Goal: Navigation & Orientation: Find specific page/section

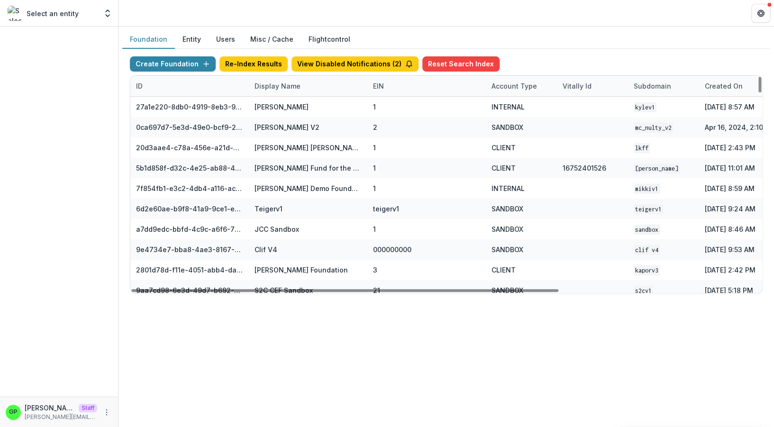
click at [272, 86] on div "Display Name" at bounding box center [277, 86] width 57 height 10
click at [278, 103] on input at bounding box center [308, 107] width 114 height 15
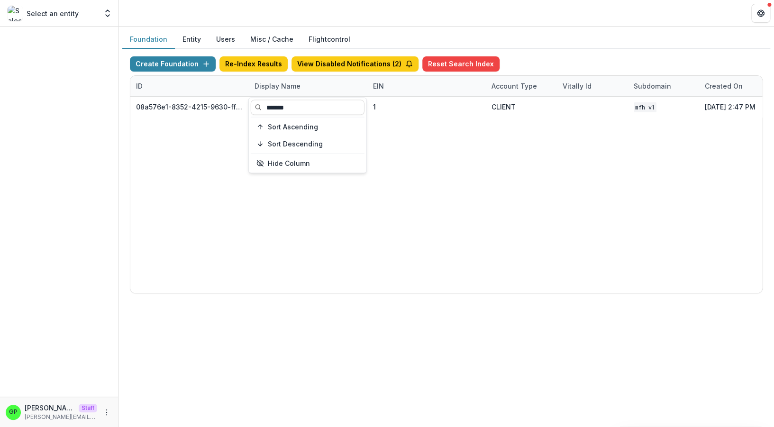
type input "*******"
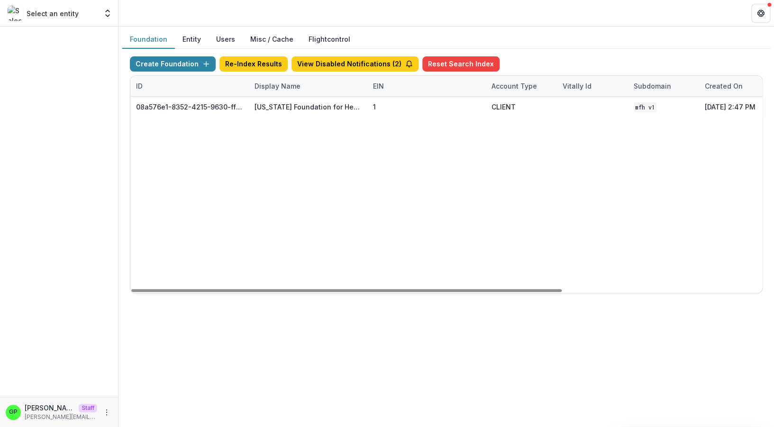
click at [299, 213] on div "08a576e1-8352-4215-9630-ff0d35d85970 Missouri Foundation for Health 1 CLIENT MF…" at bounding box center [592, 195] width 924 height 196
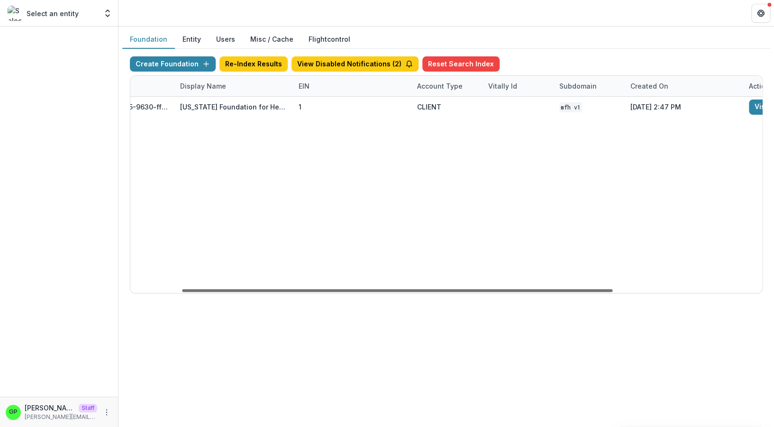
scroll to position [0, 292]
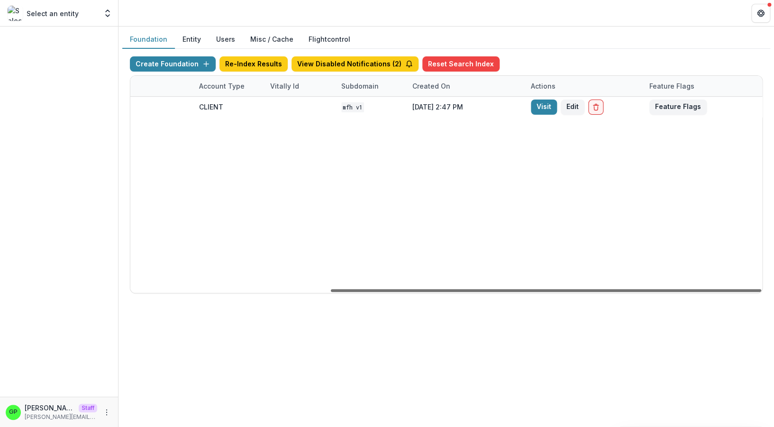
drag, startPoint x: 367, startPoint y: 287, endPoint x: 586, endPoint y: 286, distance: 219.4
click at [590, 292] on div at bounding box center [546, 290] width 430 height 3
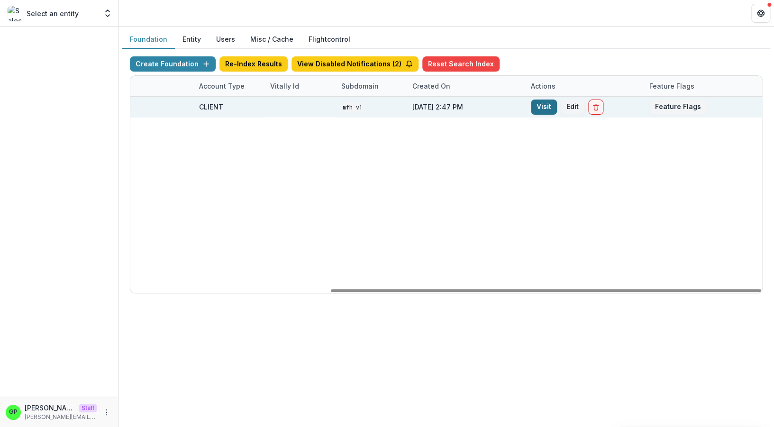
click at [539, 104] on link "Visit" at bounding box center [544, 107] width 26 height 15
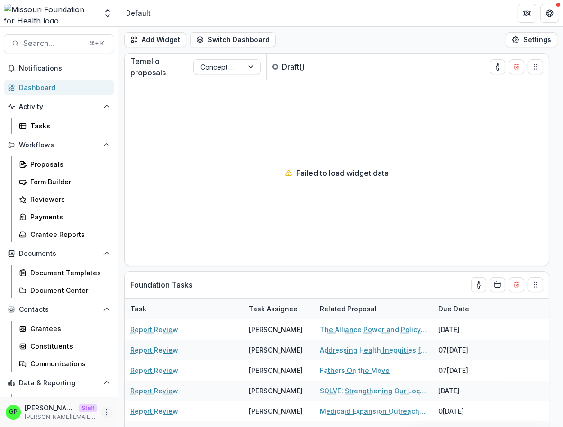
click at [103, 409] on icon "More" at bounding box center [107, 413] width 8 height 8
click at [144, 396] on link "User Settings" at bounding box center [160, 392] width 101 height 16
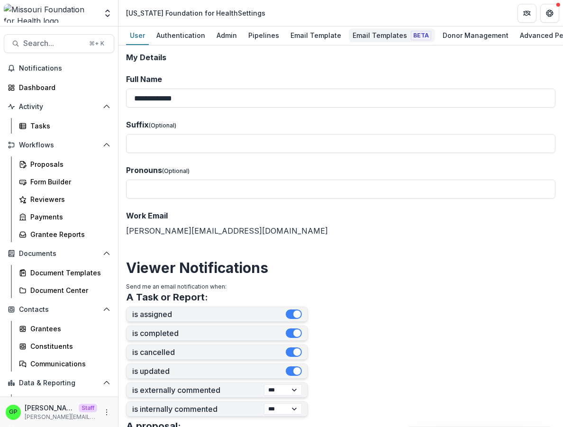
click at [352, 33] on div "Email Templates Beta" at bounding box center [392, 35] width 86 height 14
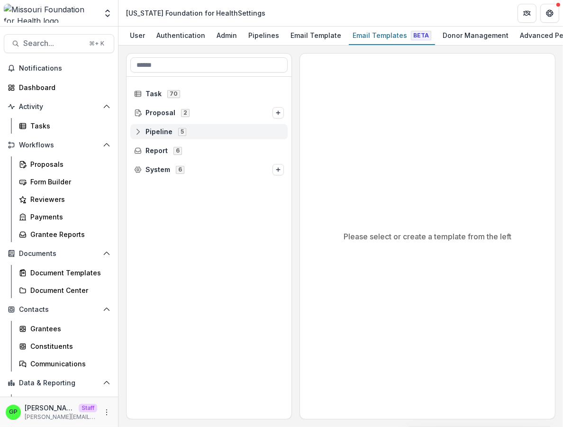
click at [201, 136] on span "Pipeline 5" at bounding box center [209, 131] width 150 height 8
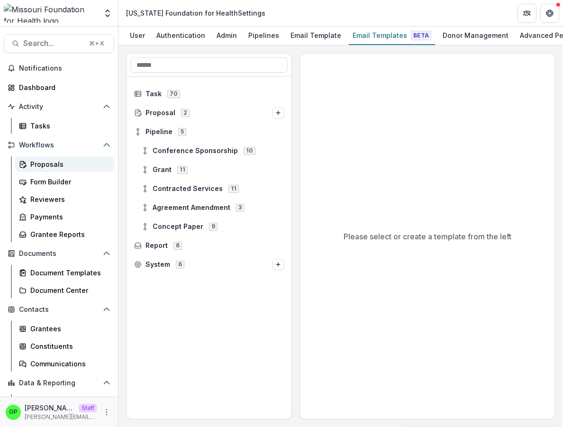
click at [58, 159] on link "Proposals" at bounding box center [64, 164] width 99 height 16
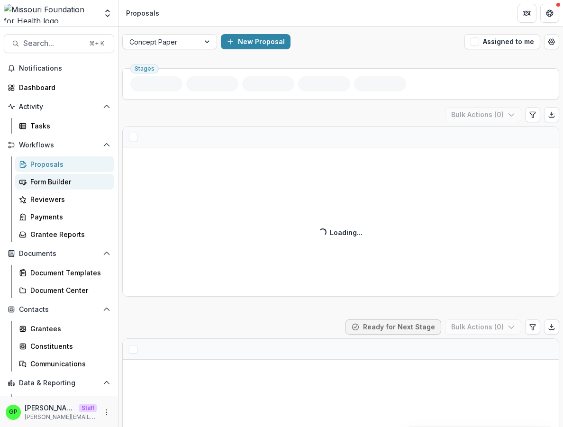
click at [83, 181] on div "Form Builder" at bounding box center [68, 182] width 76 height 10
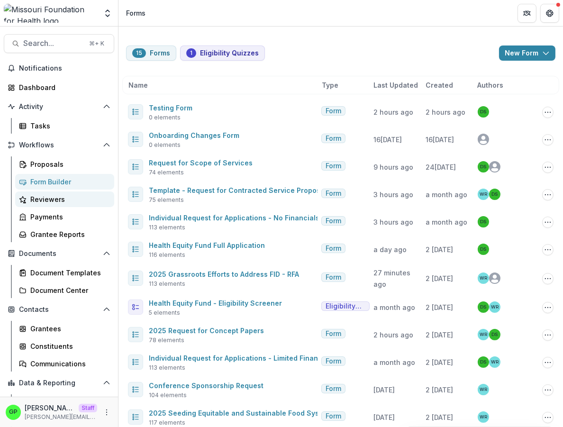
click at [63, 198] on div "Reviewers" at bounding box center [68, 199] width 76 height 10
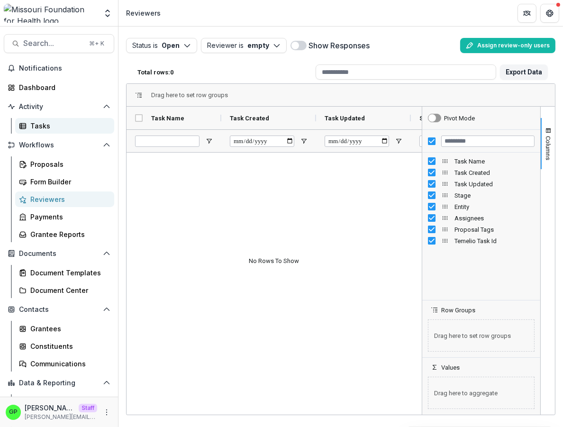
click at [19, 127] on icon at bounding box center [23, 126] width 8 height 8
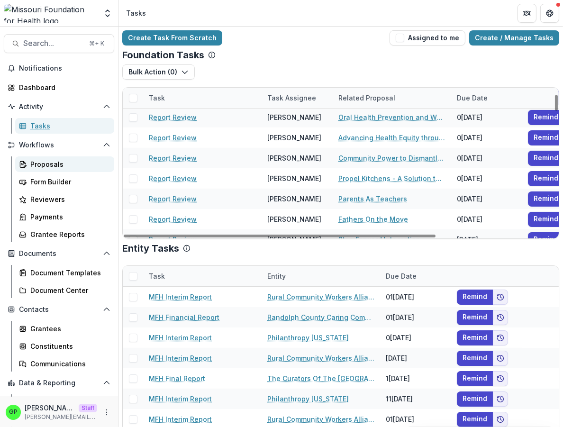
scroll to position [628, 0]
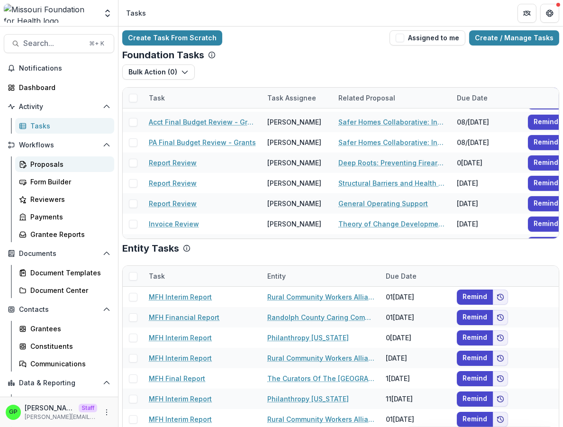
click at [73, 162] on div "Proposals" at bounding box center [68, 164] width 76 height 10
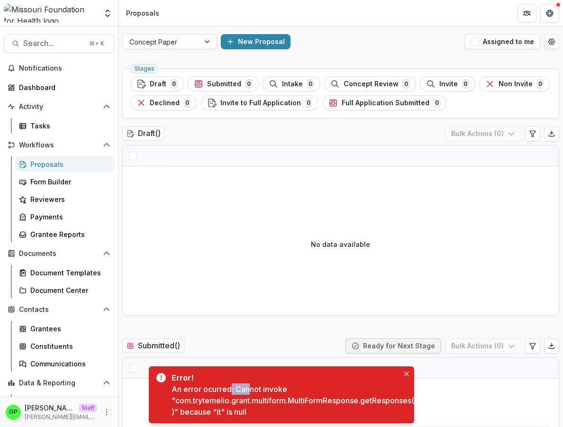
click at [230, 392] on div "An error ocurred: Cannot invoke "com.trytemelio.grant.multiform.MultiFormRespon…" at bounding box center [293, 400] width 243 height 34
click at [227, 393] on div "An error ocurred: Cannot invoke "com.trytemelio.grant.multiform.MultiFormRespon…" at bounding box center [293, 400] width 243 height 34
drag, startPoint x: 233, startPoint y: 399, endPoint x: 249, endPoint y: 402, distance: 16.5
click at [235, 399] on div "An error ocurred: Cannot invoke "com.trytemelio.grant.multiform.MultiFormRespon…" at bounding box center [293, 400] width 243 height 34
click at [250, 403] on div "An error ocurred: Cannot invoke "com.trytemelio.grant.multiform.MultiFormRespon…" at bounding box center [293, 400] width 243 height 34
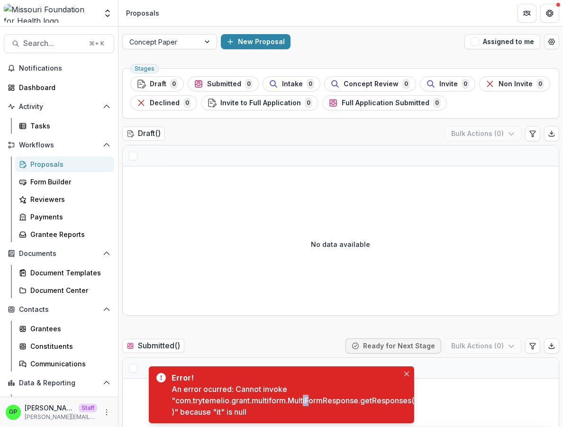
drag, startPoint x: 307, startPoint y: 399, endPoint x: 316, endPoint y: 400, distance: 8.5
click at [314, 400] on div "An error ocurred: Cannot invoke "com.trytemelio.grant.multiform.MultiFormRespon…" at bounding box center [293, 400] width 243 height 34
click at [317, 400] on div "An error ocurred: Cannot invoke "com.trytemelio.grant.multiform.MultiFormRespon…" at bounding box center [293, 400] width 243 height 34
click at [242, 395] on div "An error ocurred: Cannot invoke "com.trytemelio.grant.multiform.MultiFormRespon…" at bounding box center [293, 400] width 243 height 34
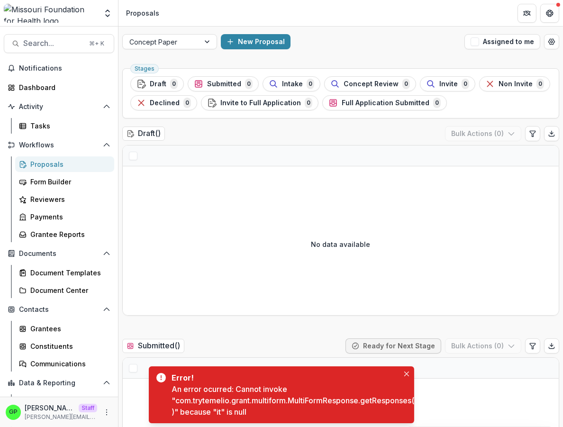
click at [230, 409] on div "An error ocurred: Cannot invoke "com.trytemelio.grant.multiform.MultiFormRespon…" at bounding box center [293, 400] width 243 height 34
click at [255, 411] on div "An error ocurred: Cannot invoke "com.trytemelio.grant.multiform.MultiFormRespon…" at bounding box center [293, 400] width 243 height 34
click at [263, 396] on div "An error ocurred: Cannot invoke "com.trytemelio.grant.multiform.MultiFormRespon…" at bounding box center [293, 400] width 243 height 34
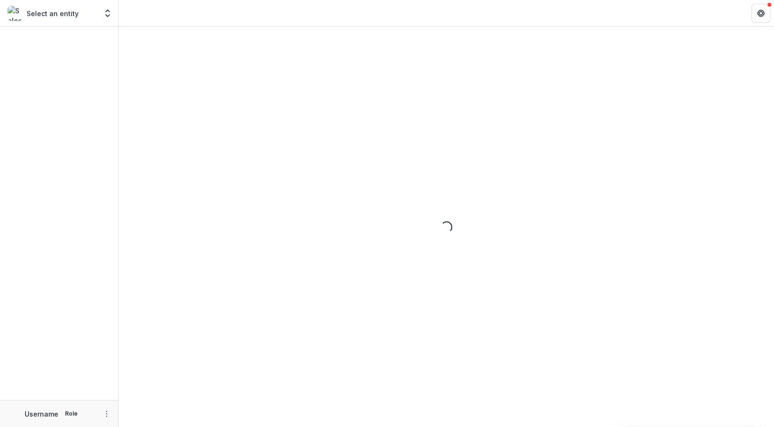
click at [727, 17] on header at bounding box center [445, 13] width 655 height 26
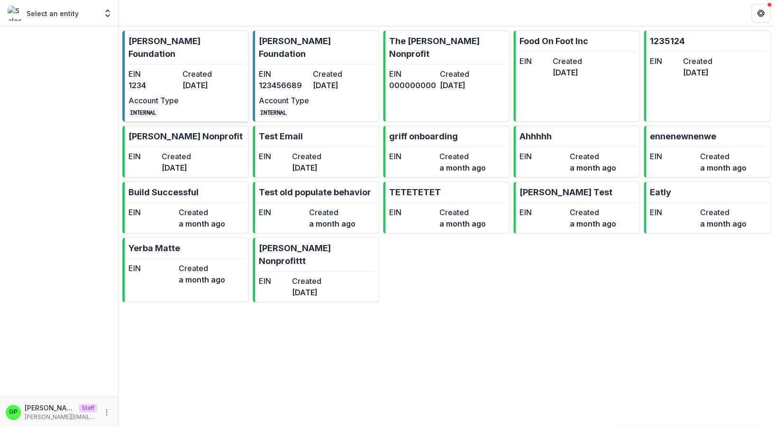
click at [191, 68] on dt "Created" at bounding box center [207, 73] width 50 height 11
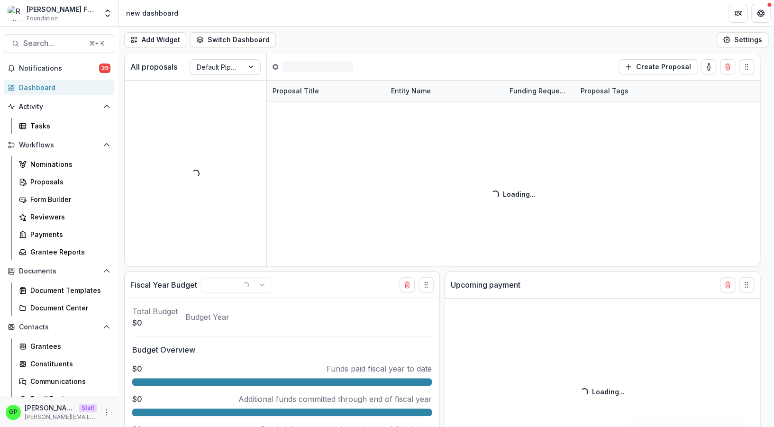
select select "******"
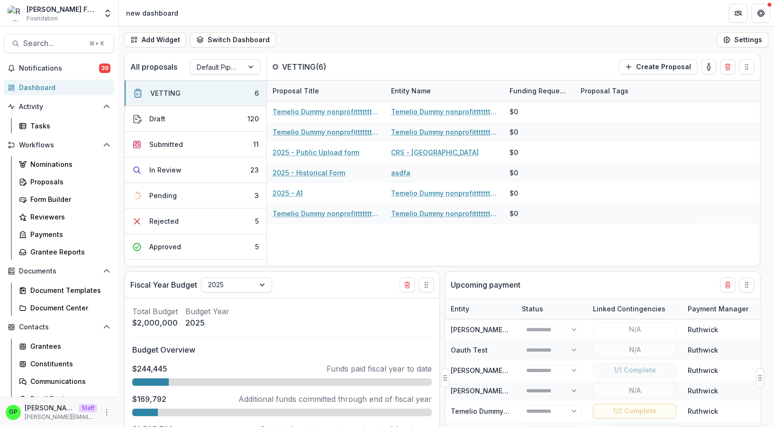
scroll to position [371, 0]
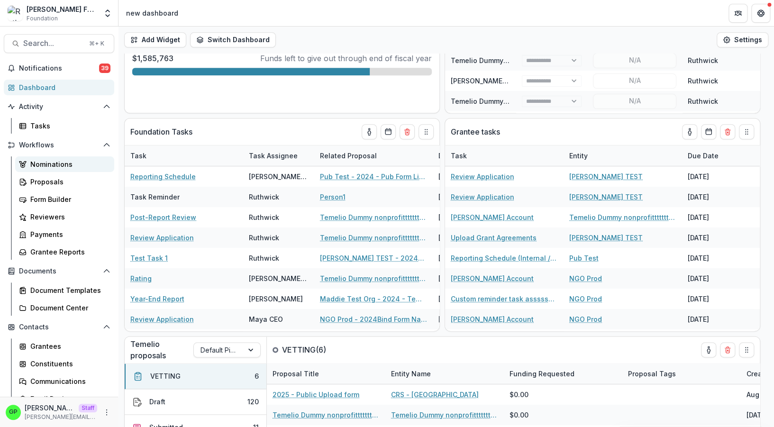
click at [82, 168] on div "Nominations" at bounding box center [68, 164] width 76 height 10
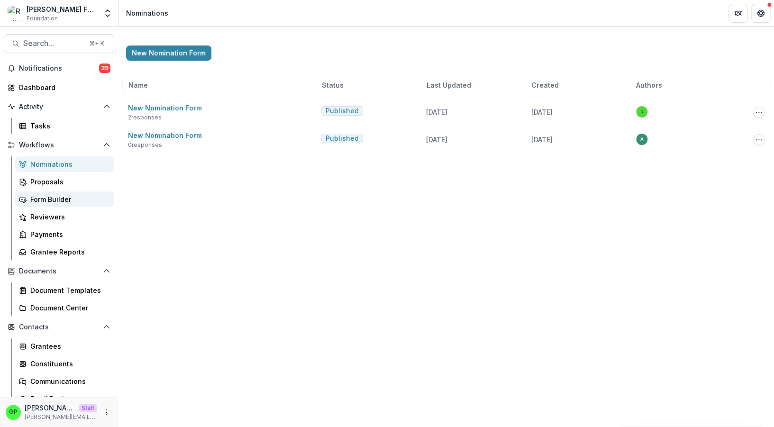
click at [44, 203] on div "Form Builder" at bounding box center [68, 199] width 76 height 10
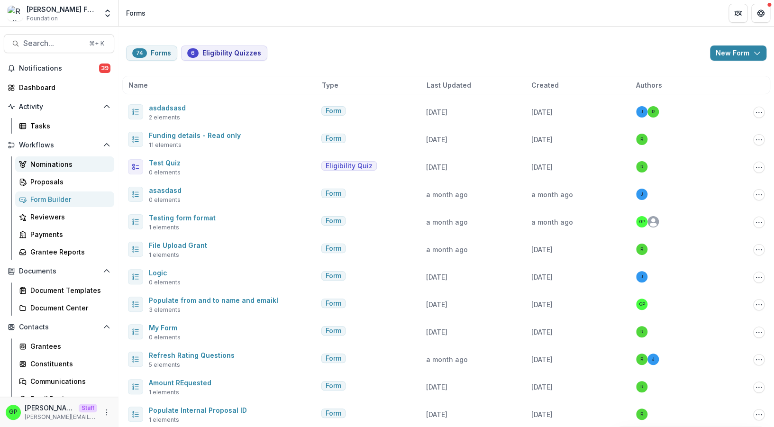
click at [81, 165] on div "Nominations" at bounding box center [68, 164] width 76 height 10
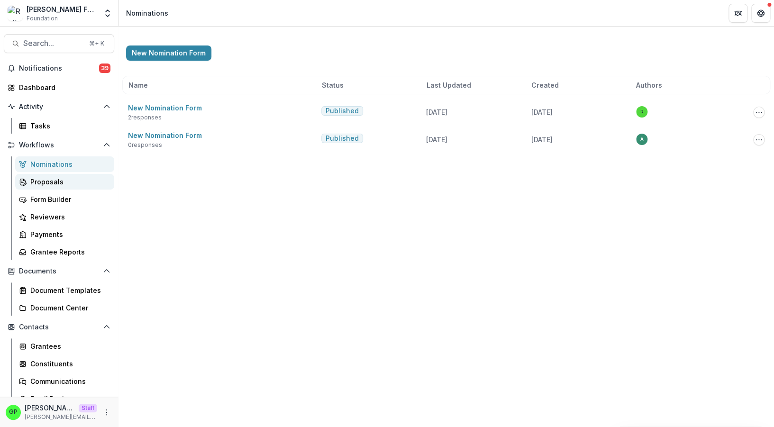
click at [32, 178] on div "Proposals" at bounding box center [68, 182] width 76 height 10
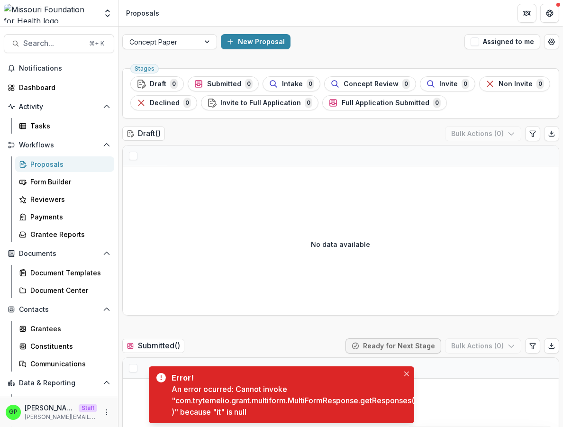
click at [298, 394] on div "An error ocurred: Cannot invoke "com.trytemelio.grant.multiform.MultiFormRespon…" at bounding box center [293, 400] width 243 height 34
click at [300, 395] on div "An error ocurred: Cannot invoke "com.trytemelio.grant.multiform.MultiFormRespon…" at bounding box center [293, 400] width 243 height 34
click at [112, 5] on button "Open entity switcher" at bounding box center [107, 13] width 13 height 19
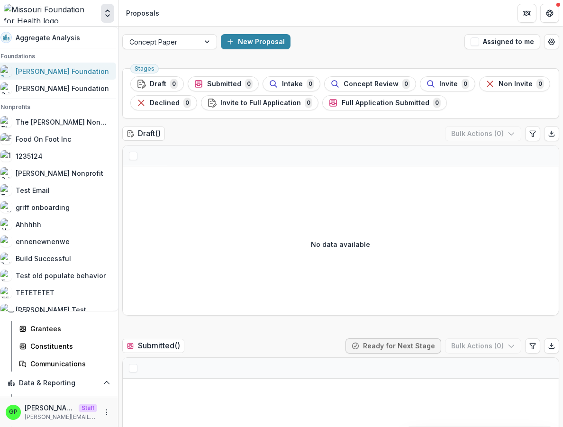
click at [48, 71] on div "[PERSON_NAME] Foundation" at bounding box center [62, 71] width 93 height 10
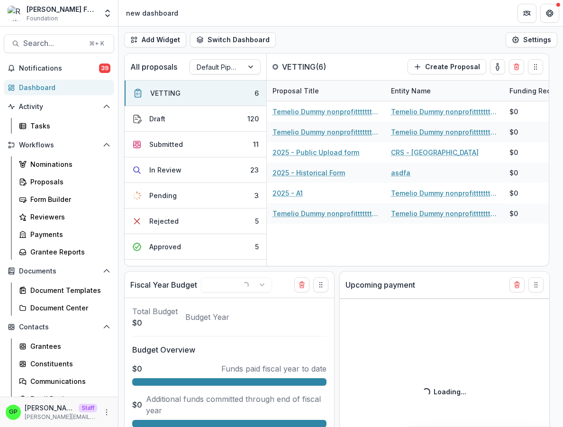
select select "******"
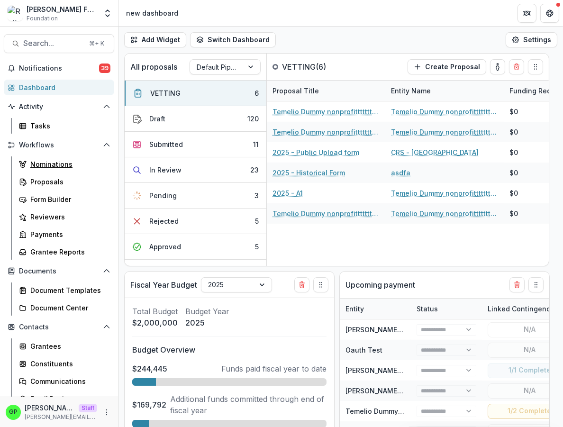
click at [76, 172] on link "Nominations" at bounding box center [64, 164] width 99 height 16
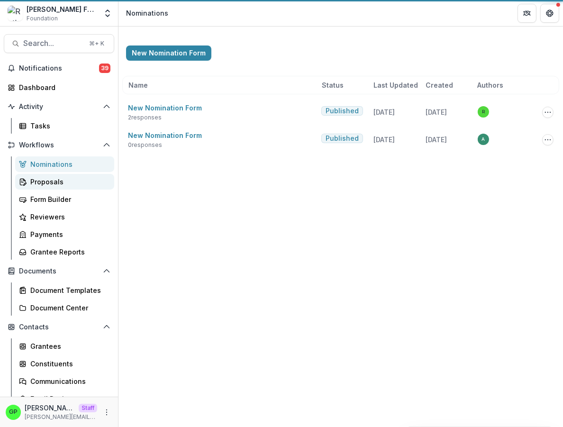
click at [76, 176] on link "Proposals" at bounding box center [64, 182] width 99 height 16
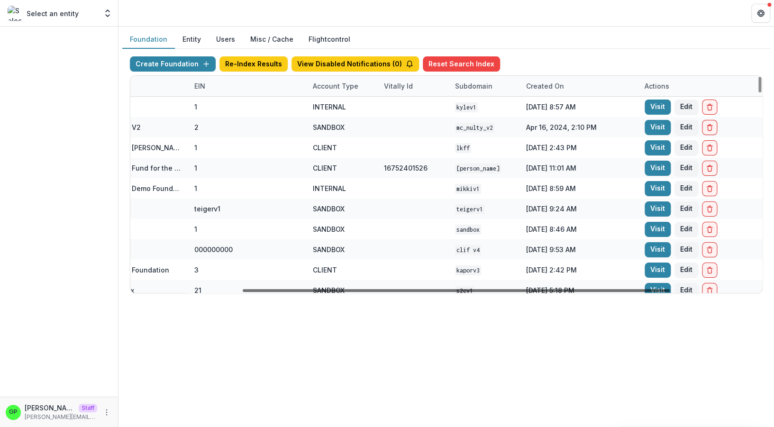
scroll to position [0, 180]
drag, startPoint x: 475, startPoint y: 289, endPoint x: 596, endPoint y: 274, distance: 121.7
click at [596, 289] on div at bounding box center [456, 290] width 427 height 3
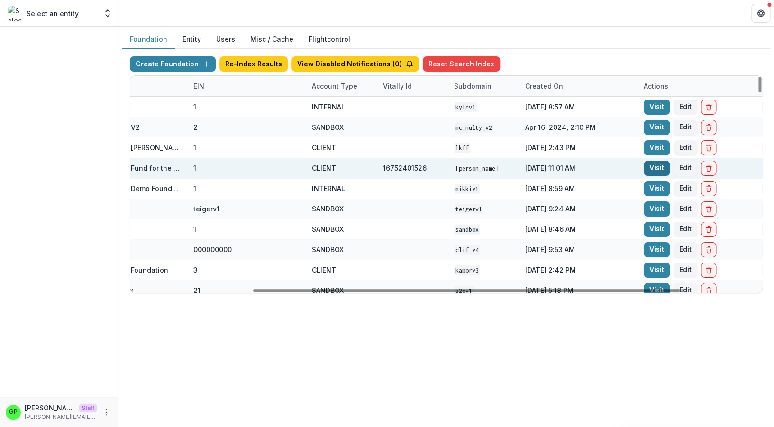
click at [651, 162] on link "Visit" at bounding box center [657, 168] width 26 height 15
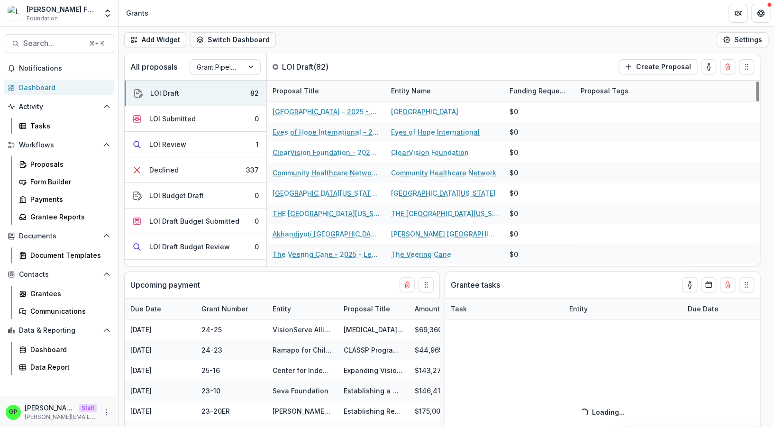
click at [11, 166] on div "Proposals Form Builder Payments Grantee Reports" at bounding box center [59, 190] width 118 height 68
click at [25, 166] on icon at bounding box center [25, 166] width 3 height 3
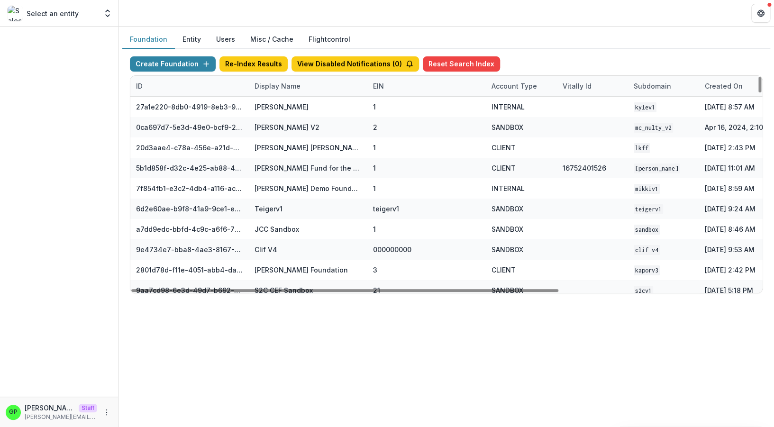
click at [286, 88] on div "Display Name" at bounding box center [277, 86] width 57 height 10
click at [282, 115] on input at bounding box center [308, 107] width 114 height 15
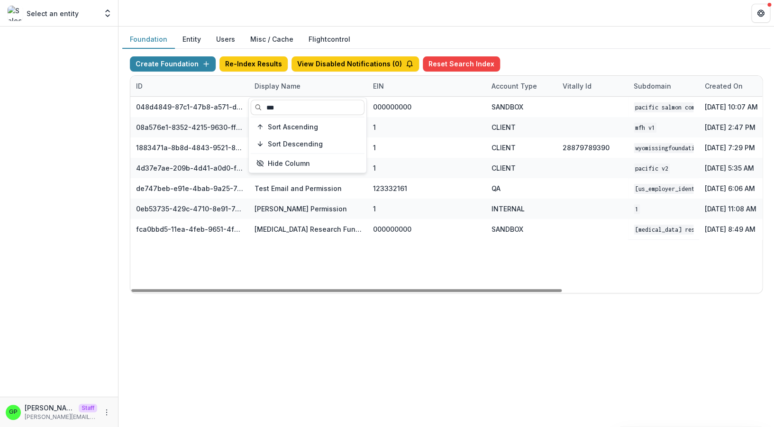
type input "***"
click at [318, 249] on div "048d4849-87c1-47b8-a571-d36adc5d9bb4 Pacific Salmon Commission DEMO 000000000 S…" at bounding box center [592, 195] width 924 height 196
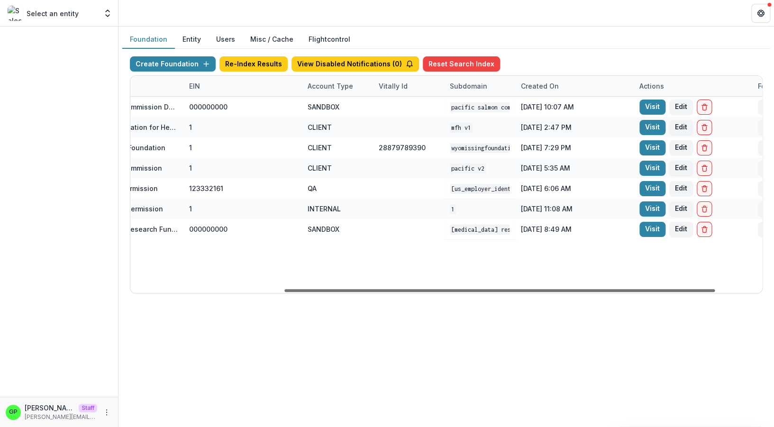
drag, startPoint x: 455, startPoint y: 291, endPoint x: 611, endPoint y: 290, distance: 156.4
click at [609, 291] on div at bounding box center [499, 290] width 430 height 3
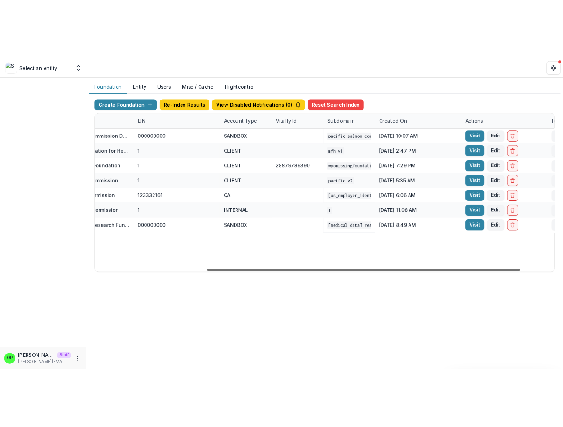
scroll to position [0, 225]
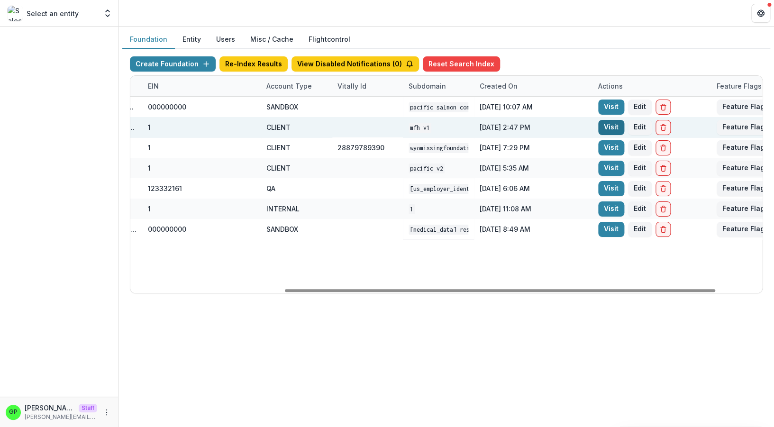
click at [609, 127] on link "Visit" at bounding box center [611, 127] width 26 height 15
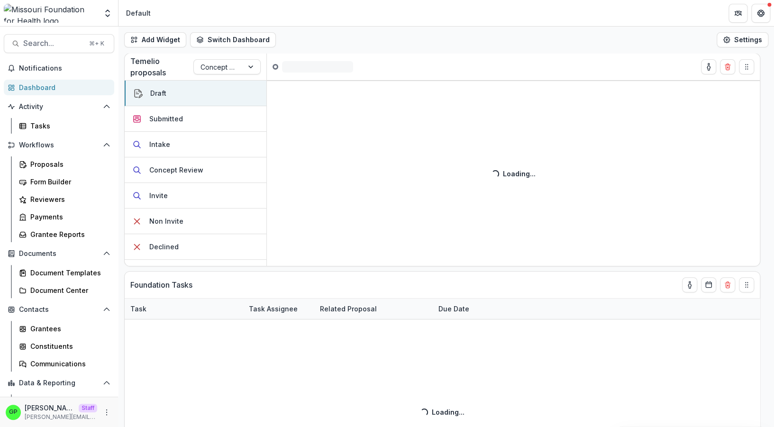
click at [60, 173] on div "Proposals Form Builder Reviewers Payments Grantee Reports" at bounding box center [64, 199] width 107 height 86
click at [59, 166] on div "Proposals" at bounding box center [68, 164] width 76 height 10
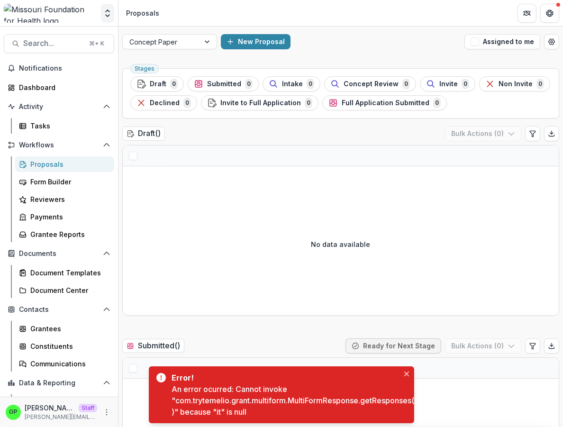
click at [114, 15] on button "Open entity switcher" at bounding box center [107, 13] width 13 height 19
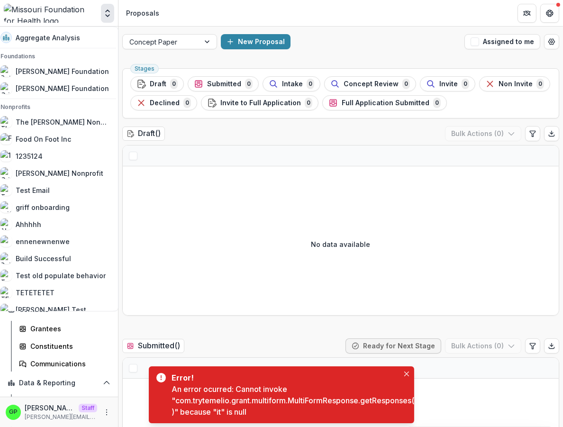
click at [114, 15] on button "Open entity switcher" at bounding box center [107, 13] width 13 height 19
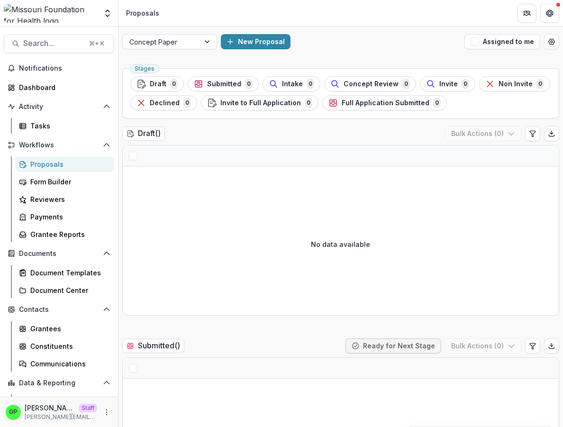
click at [385, 167] on div at bounding box center [341, 169] width 436 height 7
click at [42, 3] on div "Aggregate Analysis Foundations Ruthwick Foundation Griffin Foundation Nonprofit…" at bounding box center [59, 13] width 118 height 26
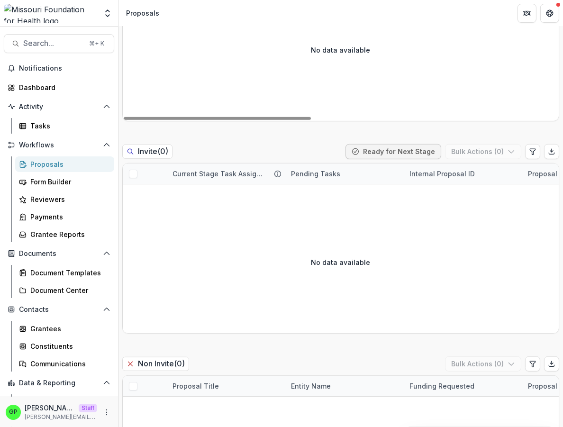
scroll to position [9, 0]
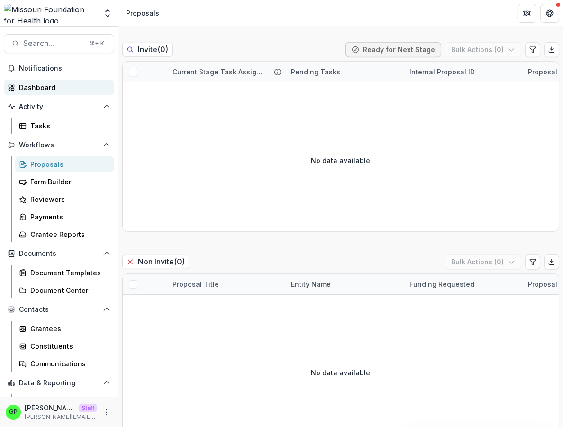
click at [39, 85] on div "Dashboard" at bounding box center [63, 87] width 88 height 10
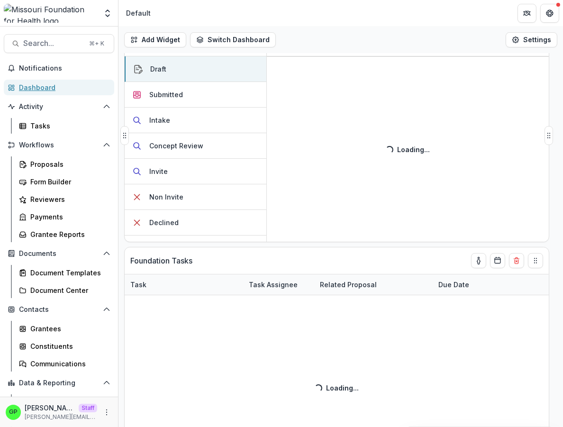
scroll to position [57, 0]
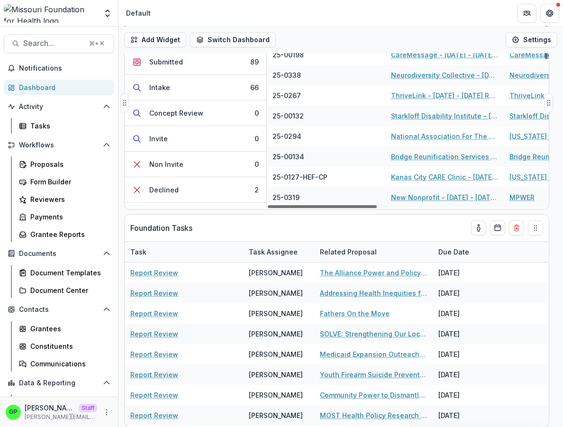
click at [281, 206] on div at bounding box center [322, 206] width 109 height 3
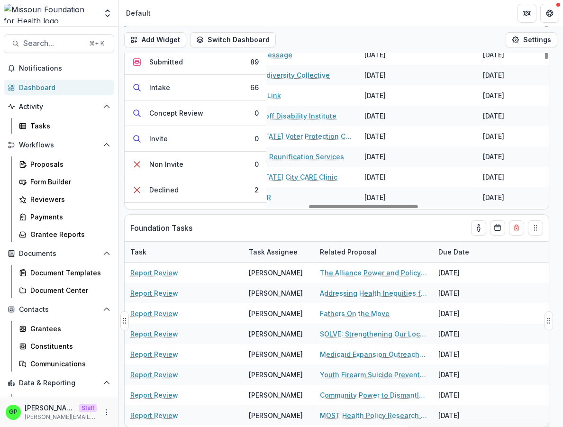
scroll to position [0, 0]
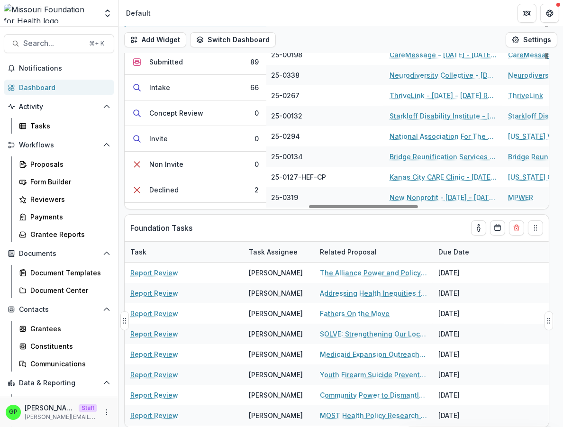
drag, startPoint x: 690, startPoint y: 186, endPoint x: 236, endPoint y: 231, distance: 456.3
click at [309, 208] on div at bounding box center [363, 206] width 109 height 3
